Goal: Transaction & Acquisition: Purchase product/service

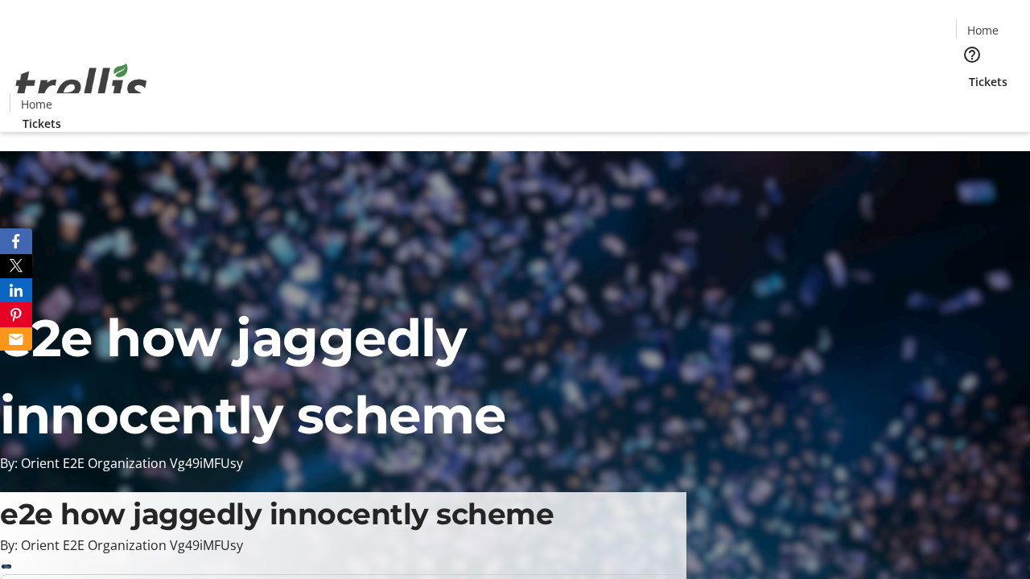
click at [969, 73] on span "Tickets" at bounding box center [988, 81] width 39 height 17
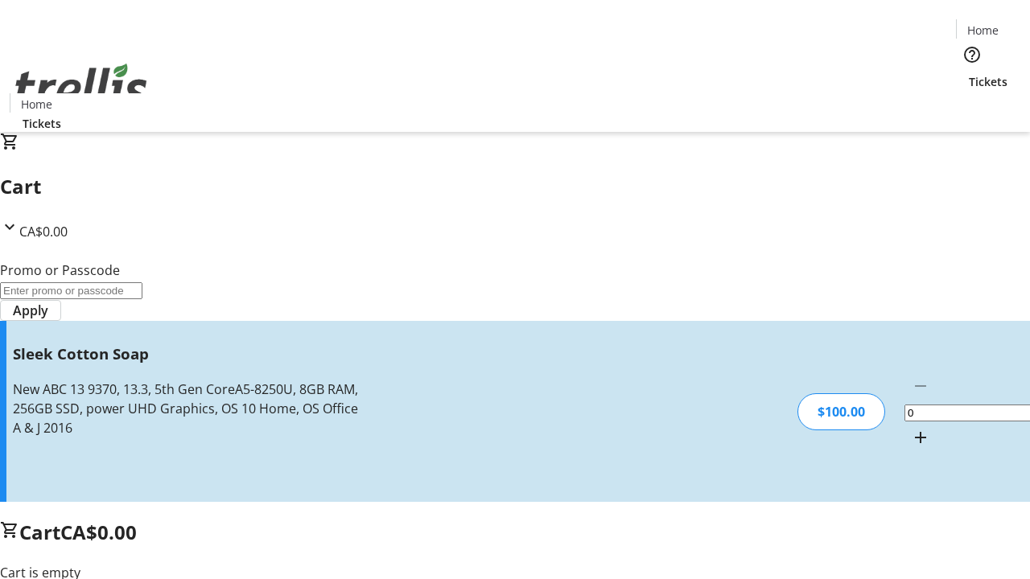
click at [911, 428] on mat-icon "Increment by one" at bounding box center [920, 437] width 19 height 19
type input "1"
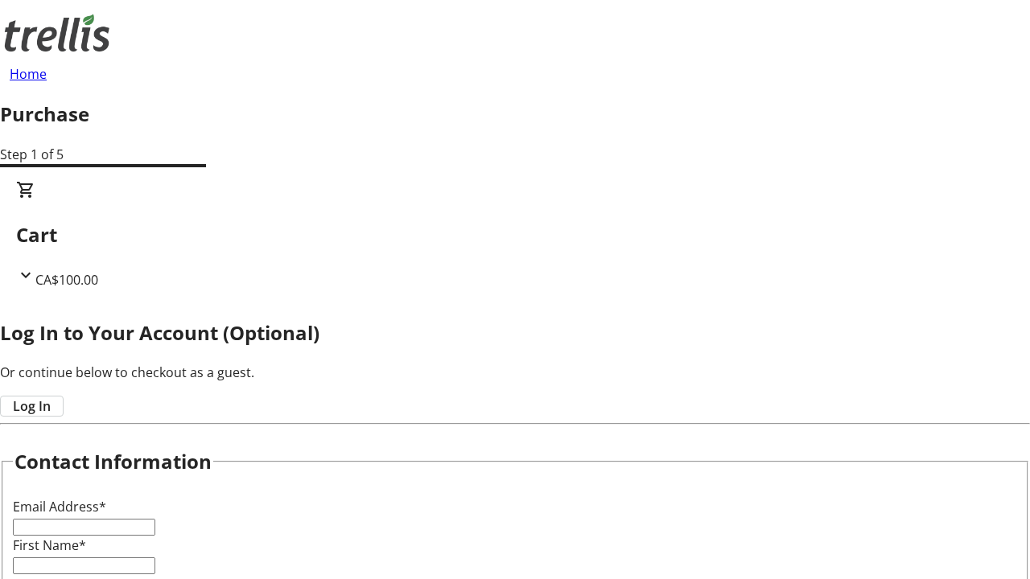
type input "FREE"
type input "[PERSON_NAME][EMAIL_ADDRESS][DOMAIN_NAME]"
type input "[PERSON_NAME]"
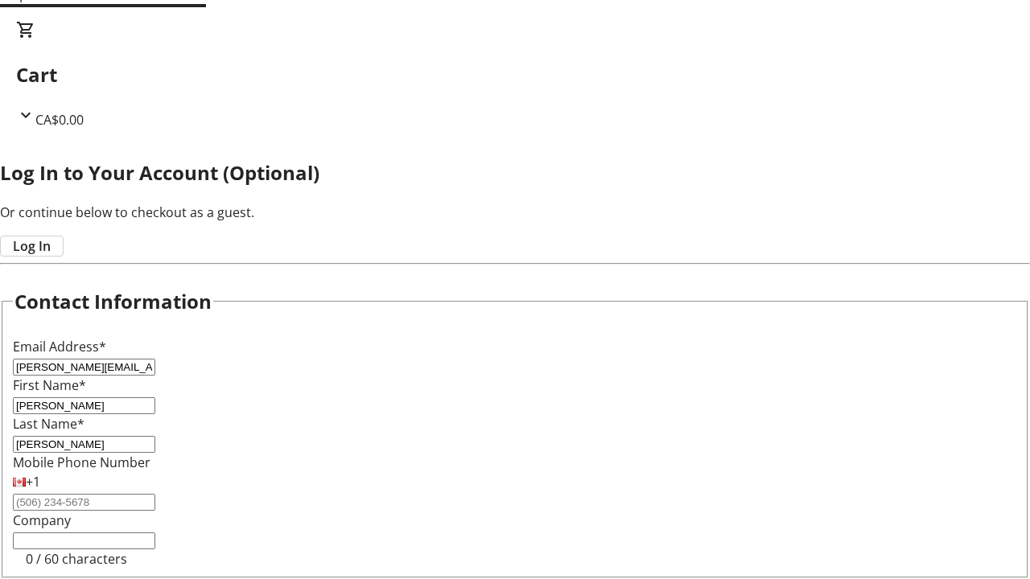
scroll to position [60, 0]
